Goal: Information Seeking & Learning: Learn about a topic

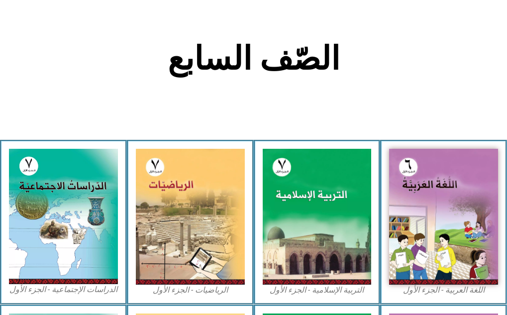
scroll to position [206, 0]
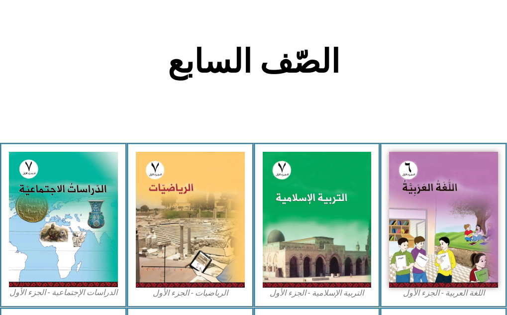
drag, startPoint x: 514, startPoint y: 102, endPoint x: 540, endPoint y: 176, distance: 78.1
click at [507, 176] on html "الصفحة الرئيسية الصف الأول الصف الثاني الصف الثالث الصف الرابع الصف الخامس الصف…" at bounding box center [253, 248] width 507 height 908
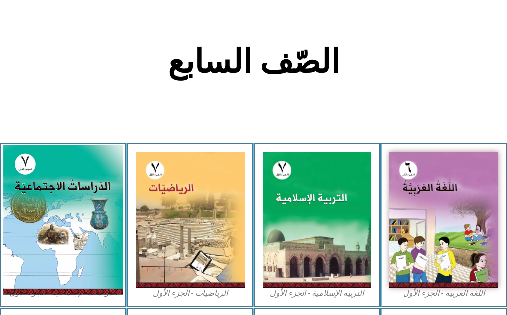
click at [39, 191] on img at bounding box center [63, 219] width 120 height 149
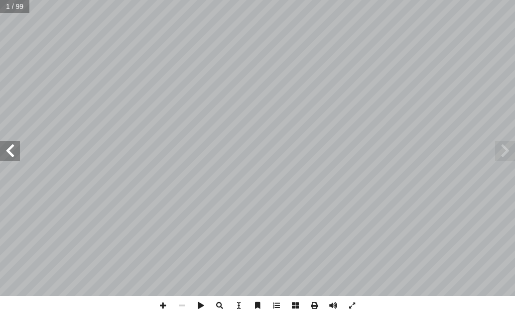
click at [12, 156] on span at bounding box center [10, 151] width 20 height 20
click at [5, 159] on span at bounding box center [10, 151] width 20 height 20
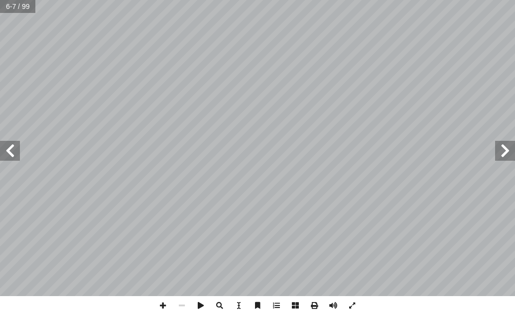
click at [5, 159] on span at bounding box center [10, 151] width 20 height 20
click at [507, 146] on span at bounding box center [505, 151] width 20 height 20
click at [11, 144] on span at bounding box center [10, 151] width 20 height 20
click at [160, 301] on span at bounding box center [162, 305] width 19 height 19
click at [514, 114] on html "الصفحة الرئيسية الصف الأول الصف الثاني الصف الثالث الصف الرابع الصف الخامس الصف…" at bounding box center [257, 57] width 515 height 114
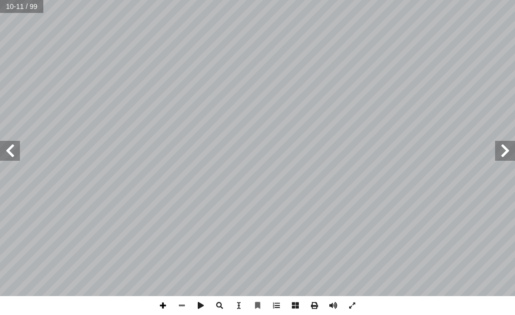
click at [163, 304] on span at bounding box center [162, 305] width 19 height 19
